Goal: Task Accomplishment & Management: Complete application form

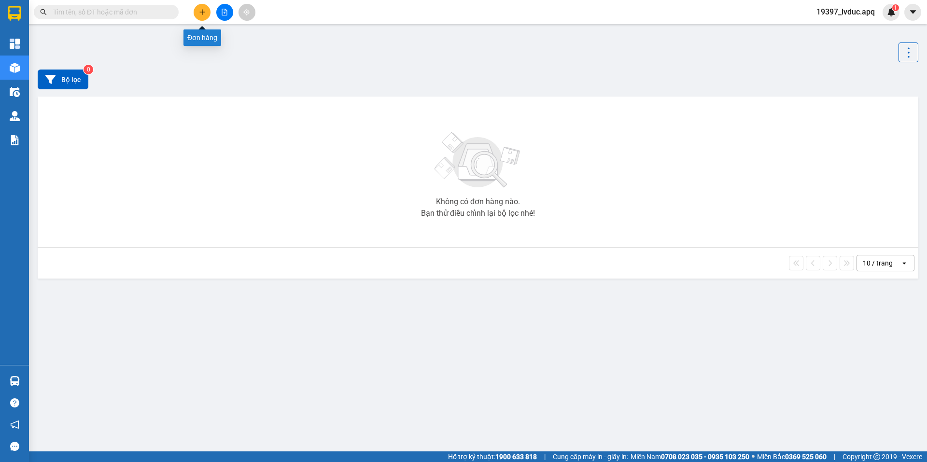
click at [204, 9] on icon "plus" at bounding box center [202, 12] width 7 height 7
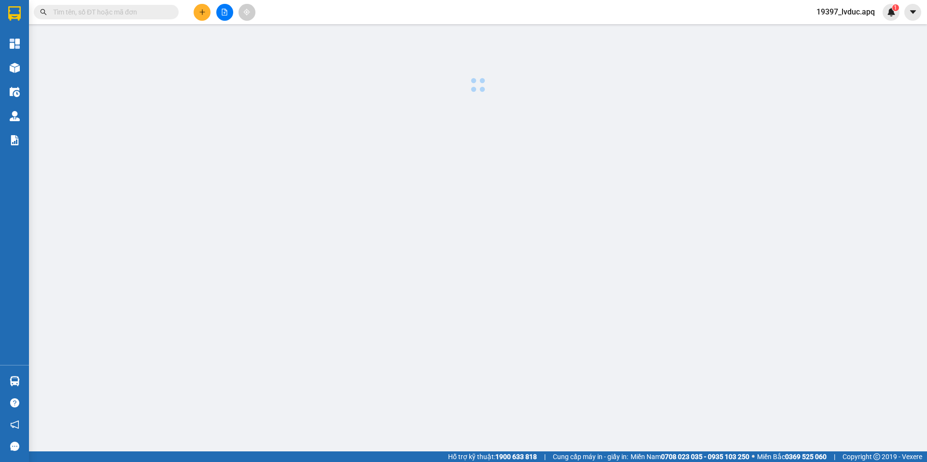
click at [207, 11] on button at bounding box center [202, 12] width 17 height 17
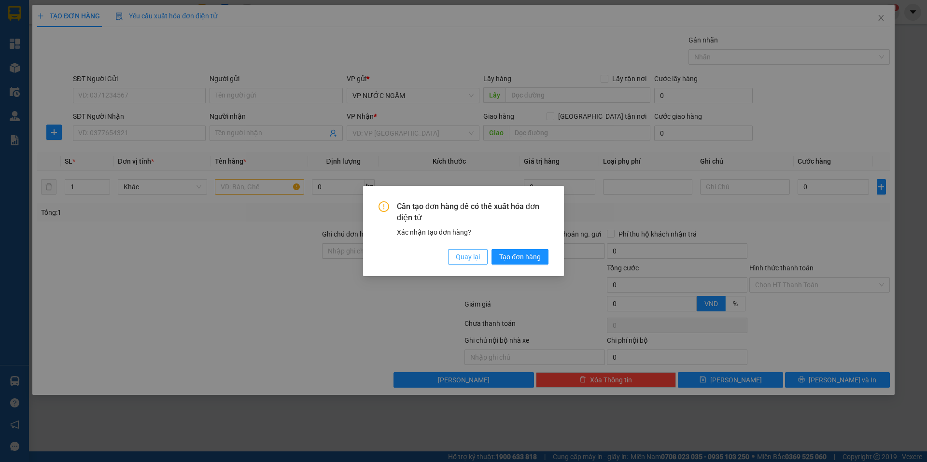
drag, startPoint x: 459, startPoint y: 253, endPoint x: 249, endPoint y: 126, distance: 245.3
click at [459, 253] on span "Quay lại" at bounding box center [468, 256] width 24 height 11
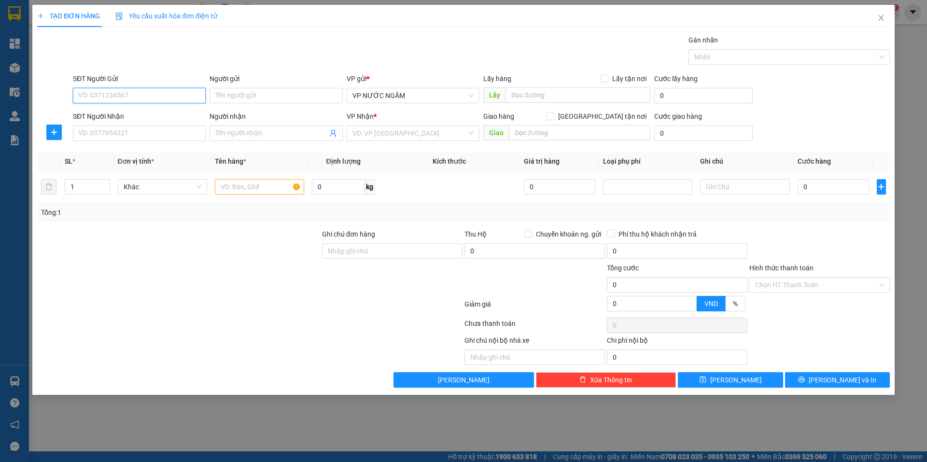
click at [120, 92] on input "SĐT Người Gửi" at bounding box center [139, 95] width 133 height 15
click at [116, 118] on div "0889997768" at bounding box center [139, 115] width 121 height 11
type input "0889997768"
click at [135, 130] on input "SĐT Người Nhận" at bounding box center [139, 132] width 133 height 15
click at [243, 131] on input "Người nhận" at bounding box center [270, 133] width 111 height 11
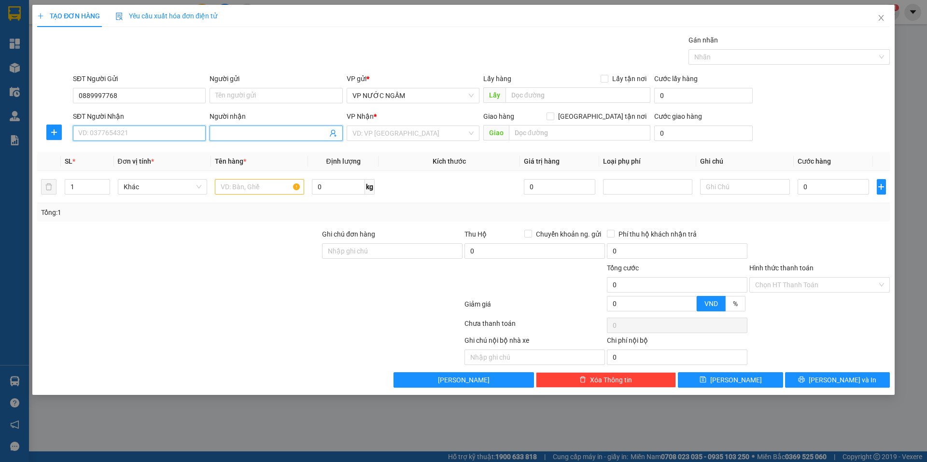
click at [176, 130] on input "SĐT Người Nhận" at bounding box center [139, 132] width 133 height 15
click at [152, 151] on div "0382896366 - [PERSON_NAME]" at bounding box center [139, 152] width 121 height 11
type input "0382896366"
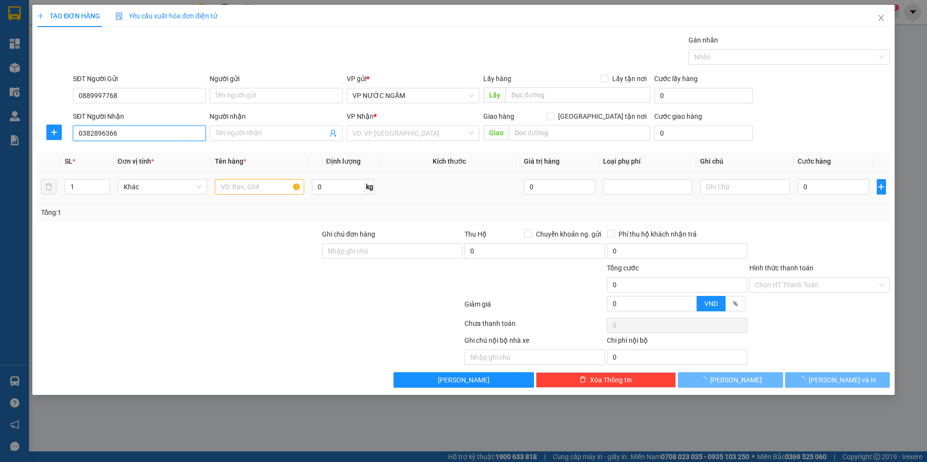
type input "[PERSON_NAME]"
checkbox input "true"
type input "VP"
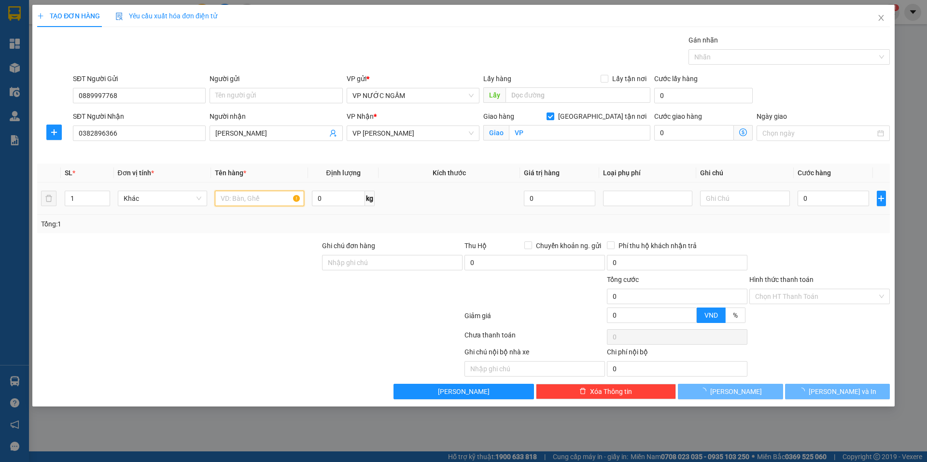
click at [263, 193] on input "text" at bounding box center [259, 198] width 89 height 15
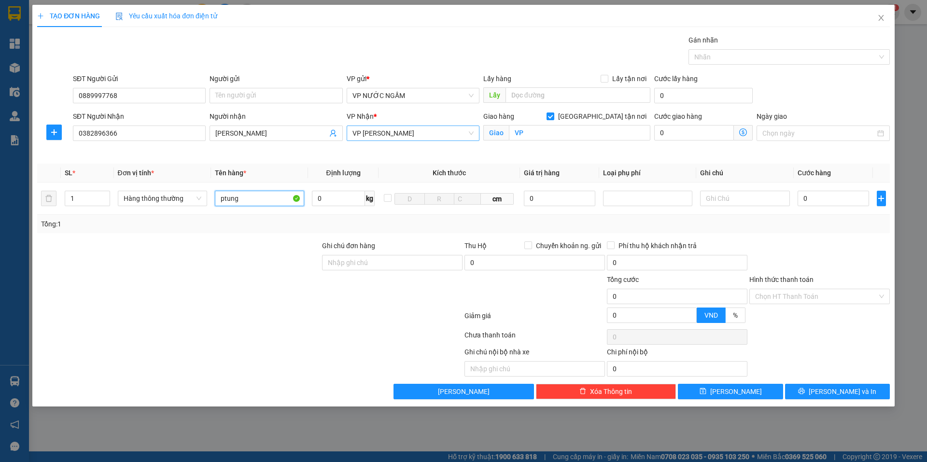
click at [412, 133] on span "VP [PERSON_NAME]" at bounding box center [412, 133] width 121 height 14
type input "ptung"
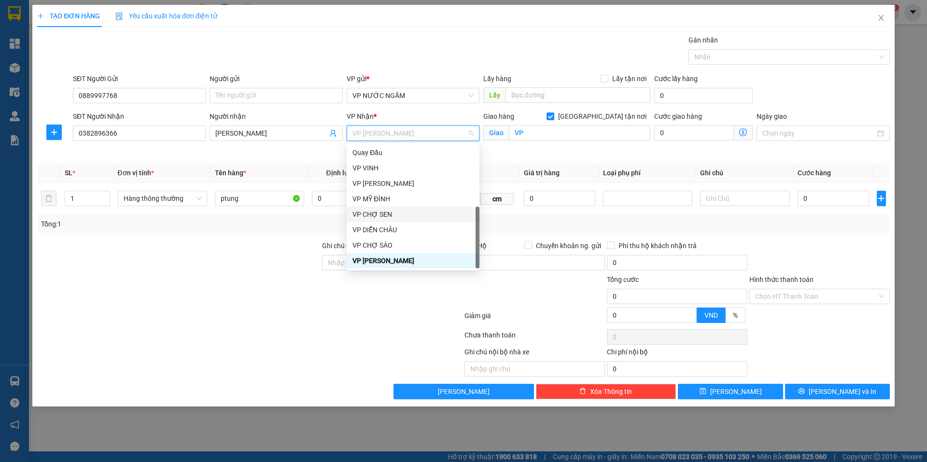
click at [393, 213] on div "VP CHỢ SEN" at bounding box center [412, 214] width 121 height 11
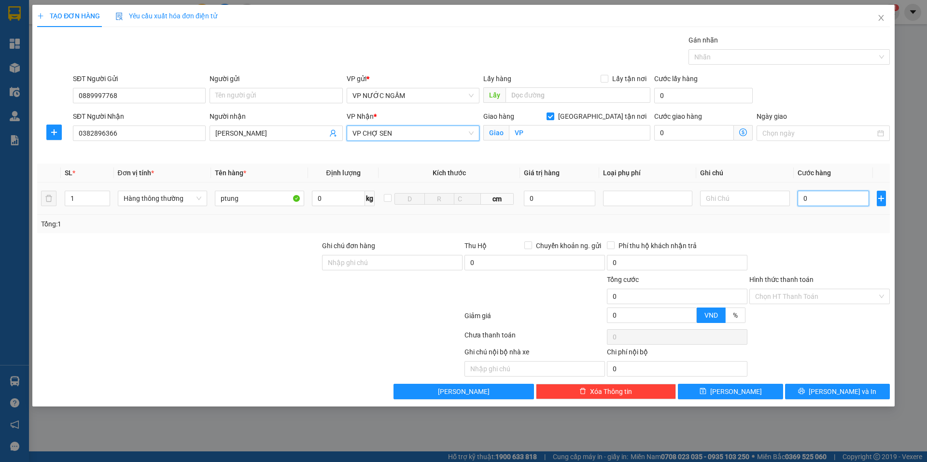
click at [823, 198] on input "0" at bounding box center [833, 198] width 72 height 15
type input "4"
type input "40"
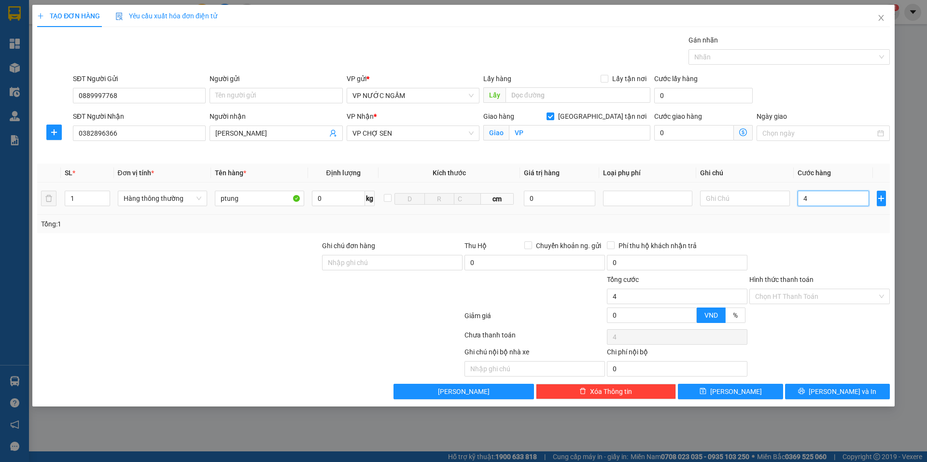
type input "40"
type input "40.000"
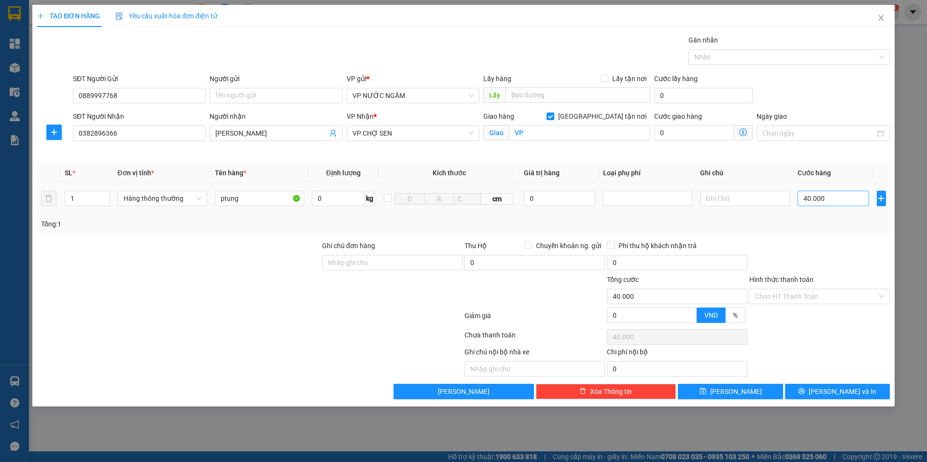
click at [825, 208] on td "40.000" at bounding box center [833, 198] width 80 height 32
click at [826, 388] on button "[PERSON_NAME] và In" at bounding box center [837, 391] width 105 height 15
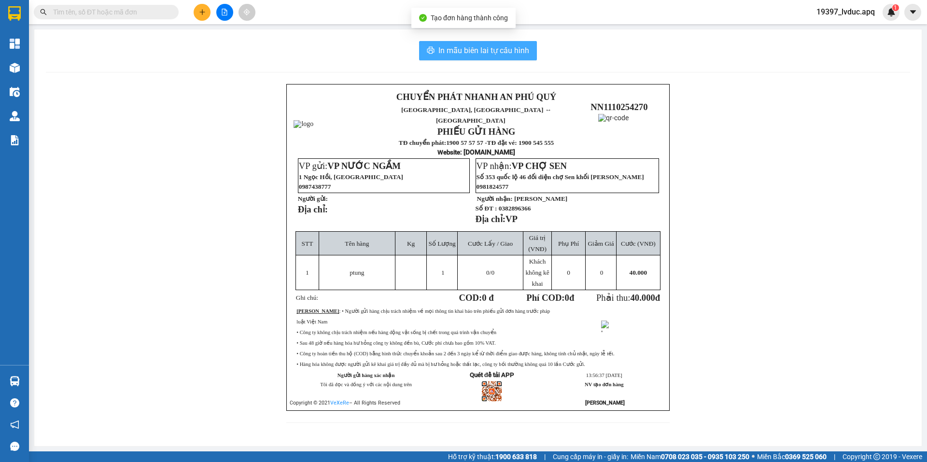
click at [486, 45] on span "In mẫu biên lai tự cấu hình" at bounding box center [483, 50] width 91 height 12
